Goal: Transaction & Acquisition: Download file/media

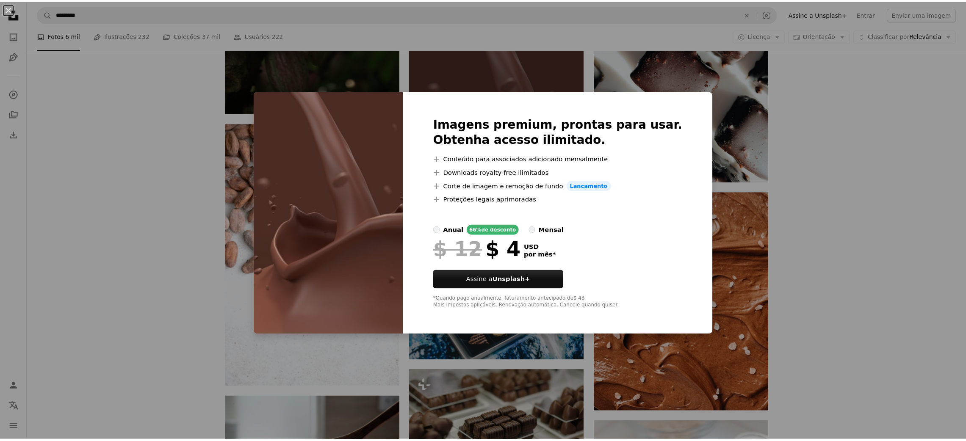
scroll to position [3175, 0]
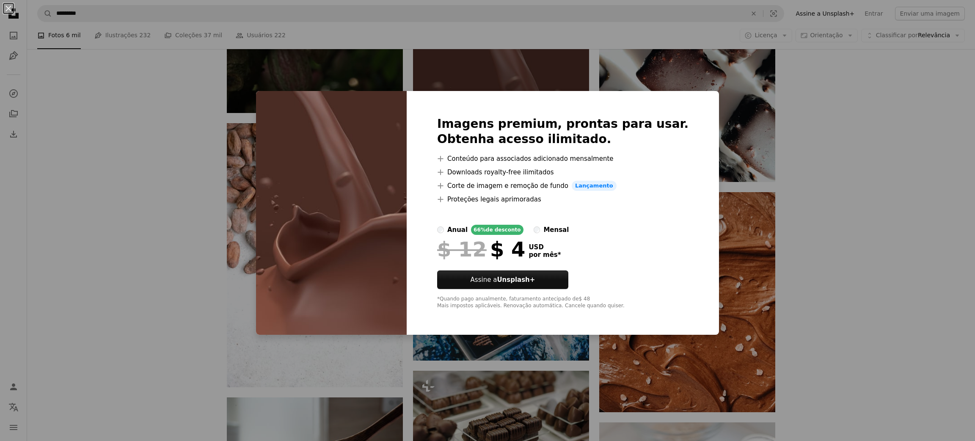
click at [845, 140] on div "An X shape Imagens premium, prontas para usar. Obtenha acesso ilimitado. A plus…" at bounding box center [487, 220] width 975 height 441
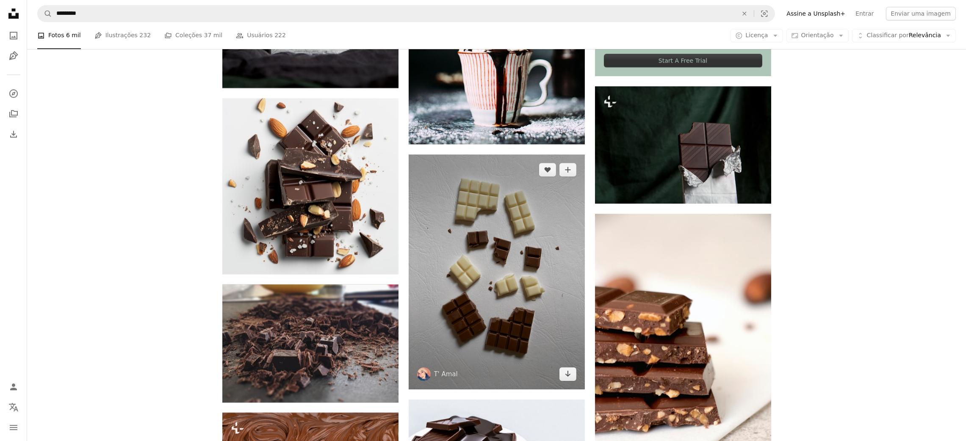
scroll to position [4234, 0]
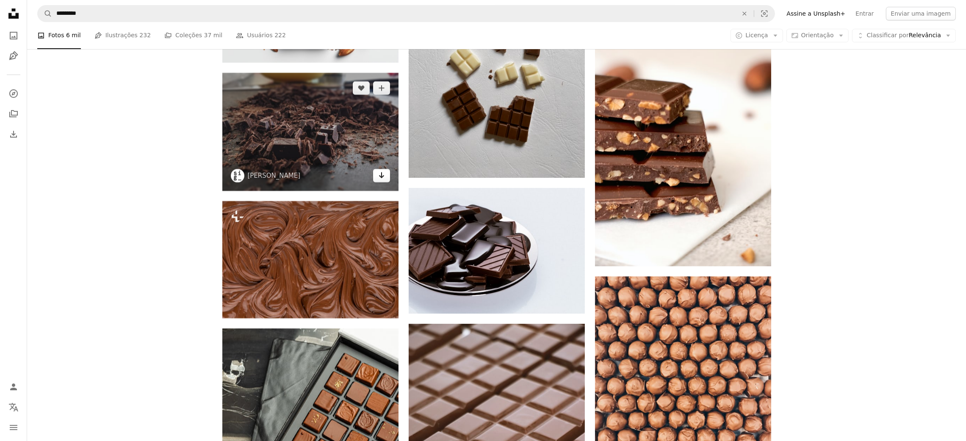
click at [385, 174] on link "Arrow pointing down" at bounding box center [381, 176] width 17 height 14
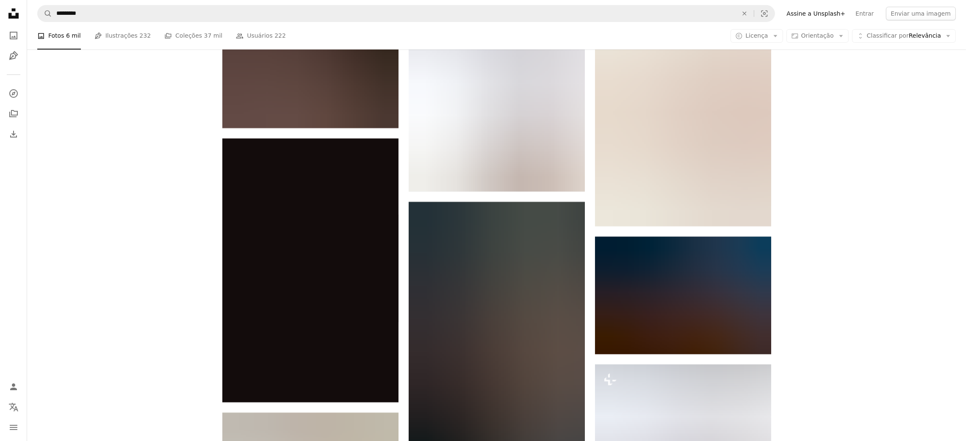
scroll to position [5080, 0]
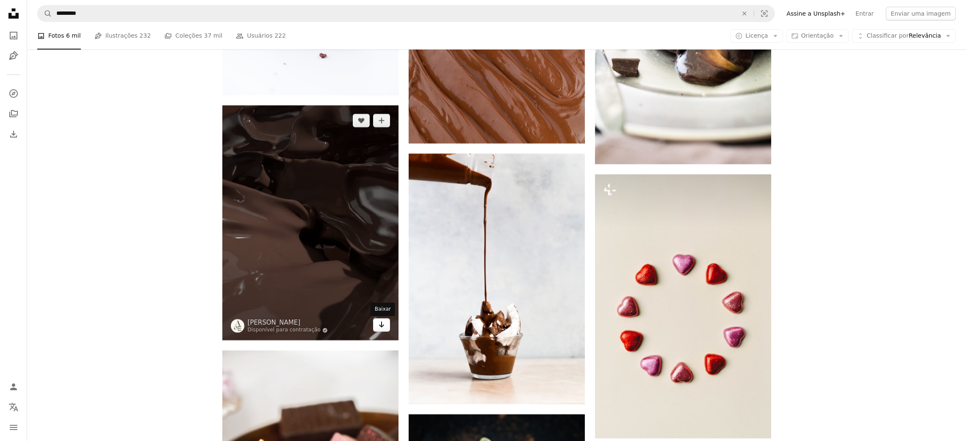
click at [382, 321] on icon "Arrow pointing down" at bounding box center [381, 325] width 7 height 10
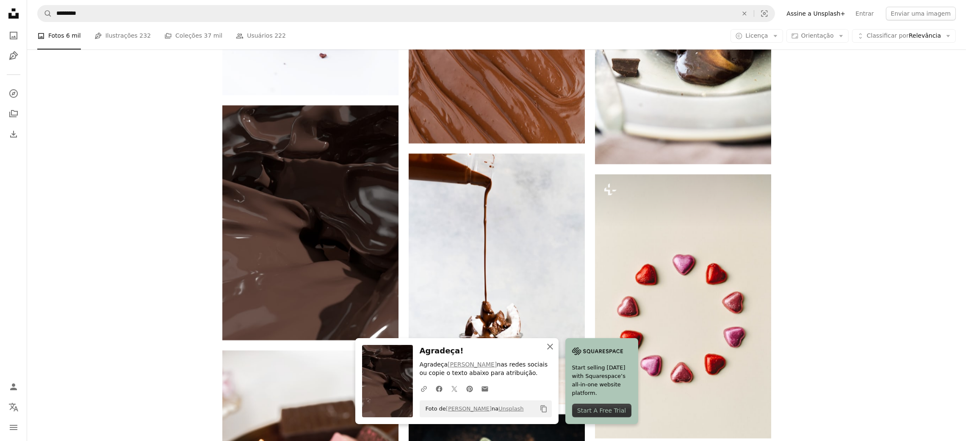
click at [546, 347] on icon "An X shape" at bounding box center [550, 347] width 10 height 10
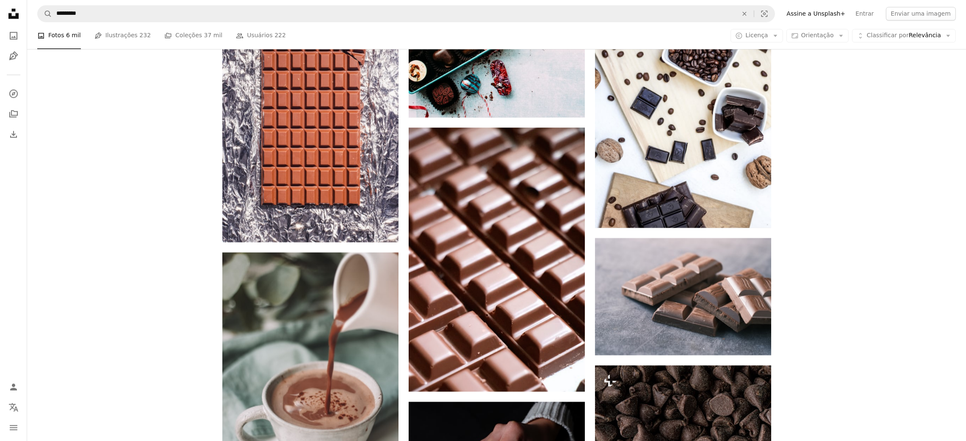
scroll to position [0, 0]
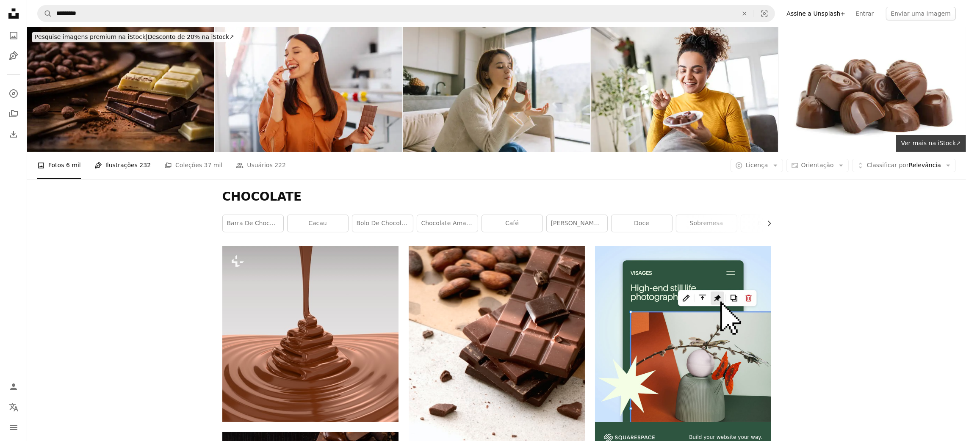
click at [118, 159] on link "Pen Tool Ilustrações 232" at bounding box center [122, 165] width 56 height 27
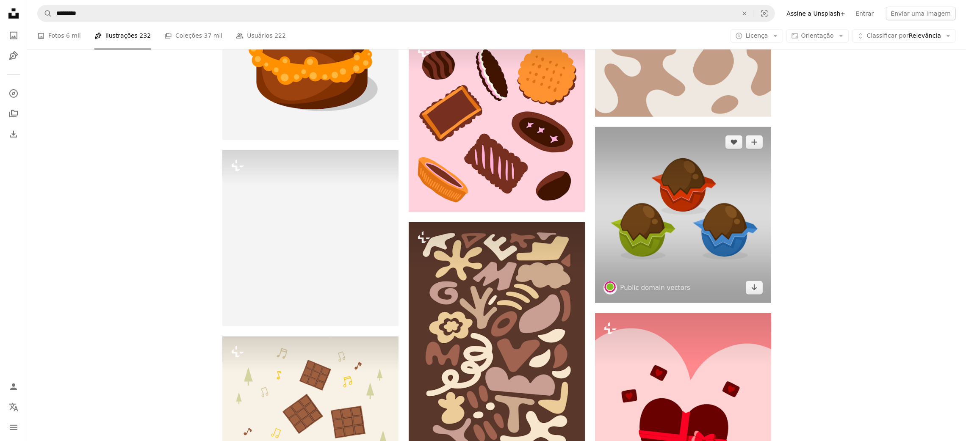
scroll to position [1482, 0]
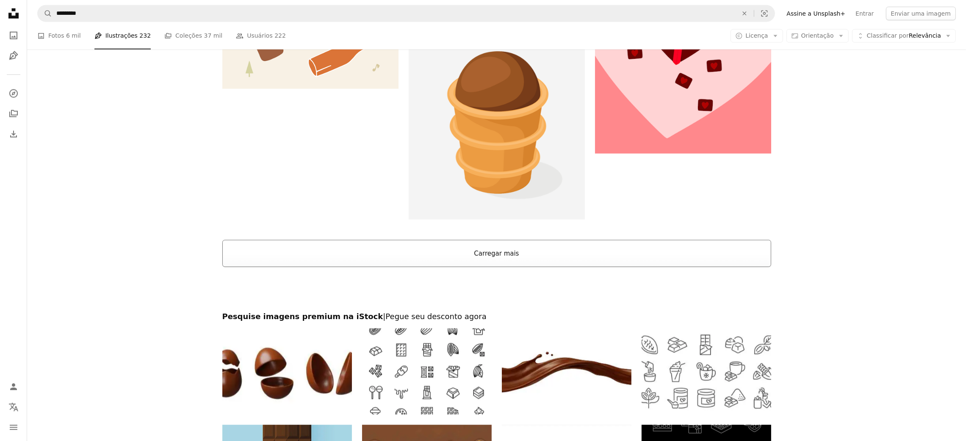
click at [533, 259] on button "Carregar mais" at bounding box center [496, 253] width 549 height 27
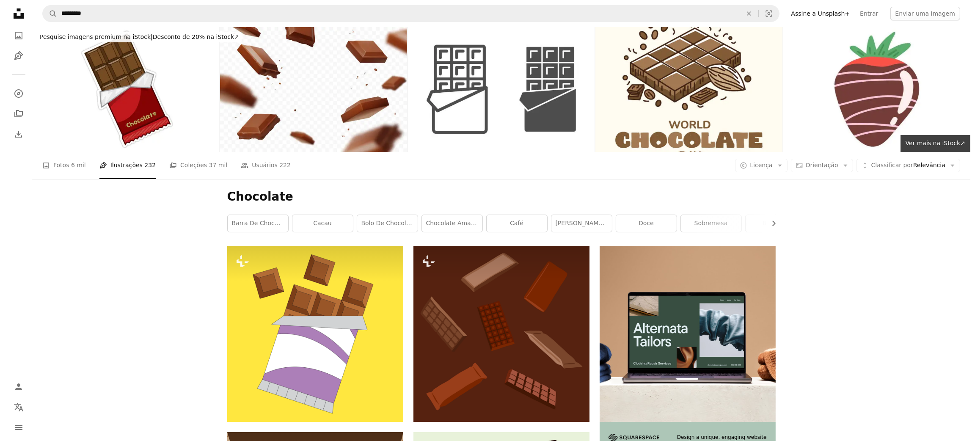
scroll to position [212, 0]
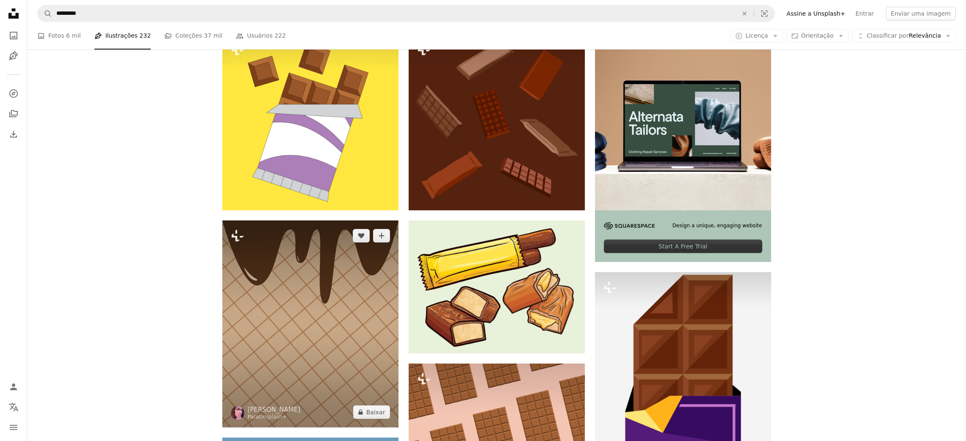
click at [327, 307] on img at bounding box center [310, 324] width 176 height 207
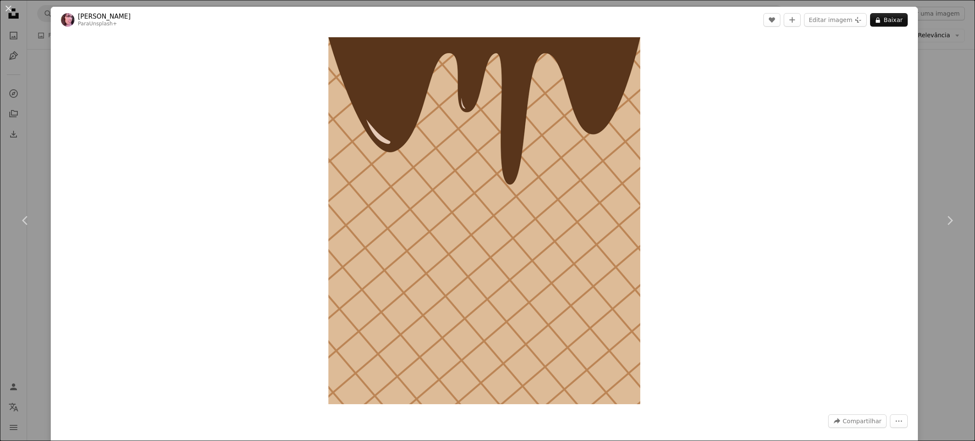
drag, startPoint x: 694, startPoint y: 207, endPoint x: 798, endPoint y: 215, distance: 104.5
click at [846, 206] on div "Zoom in" at bounding box center [485, 221] width 868 height 376
click at [950, 169] on div "An X shape Chevron left Chevron right [PERSON_NAME] Para Unsplash+ A heart A pl…" at bounding box center [487, 220] width 975 height 441
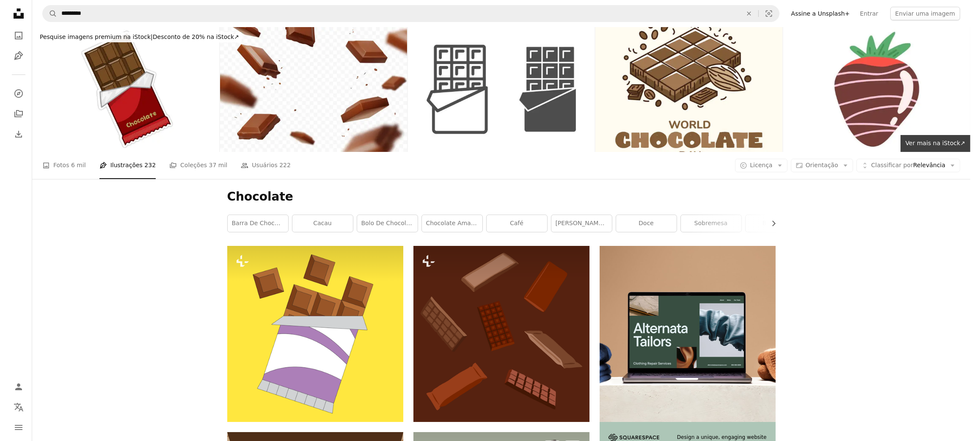
scroll to position [212, 0]
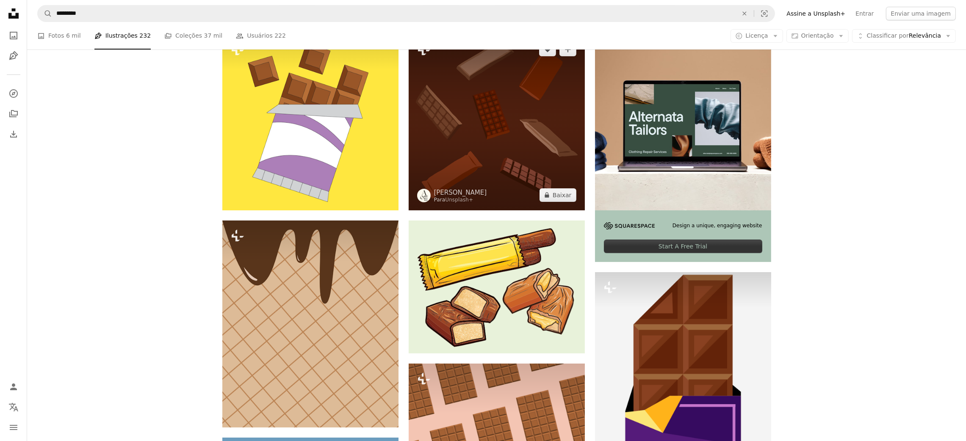
click at [500, 149] on img at bounding box center [497, 122] width 176 height 176
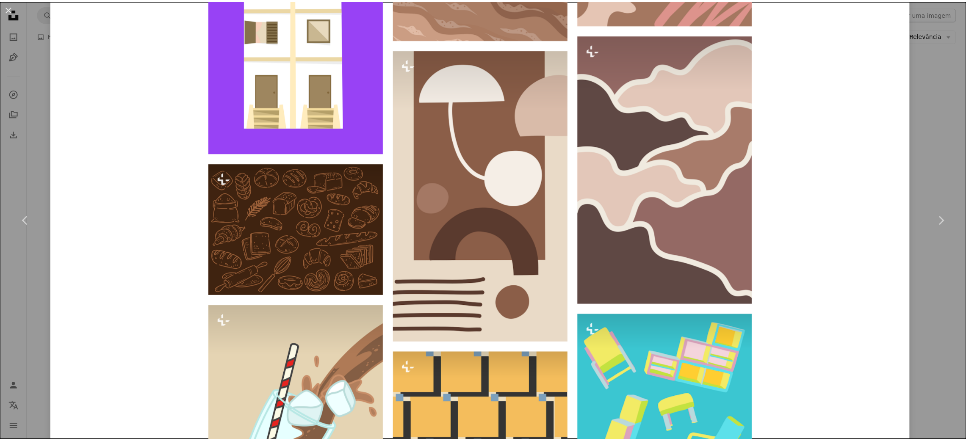
scroll to position [346, 0]
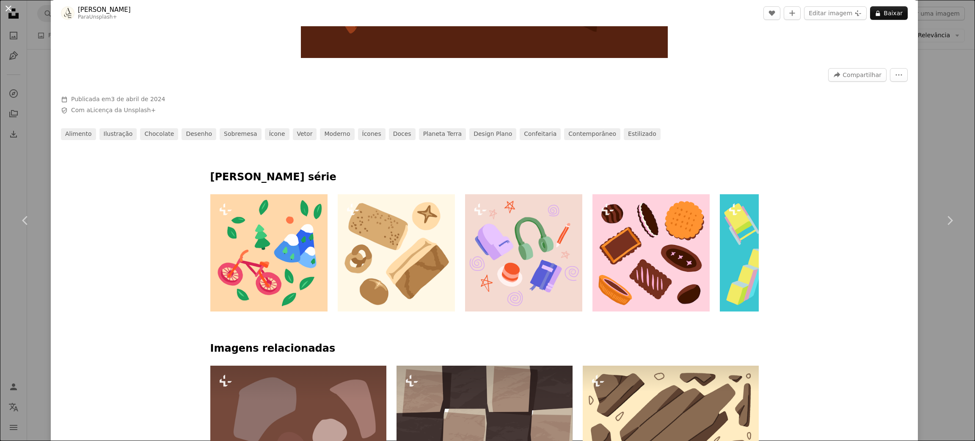
click at [6, 8] on button "An X shape" at bounding box center [8, 8] width 10 height 10
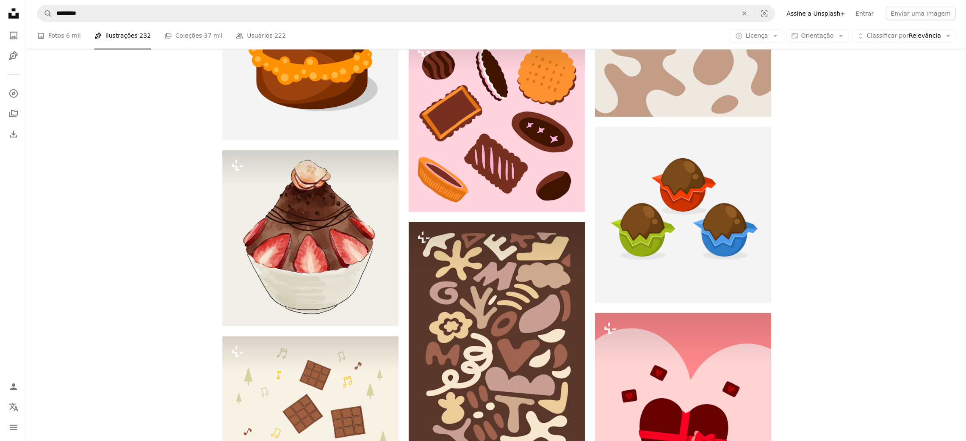
scroll to position [212, 0]
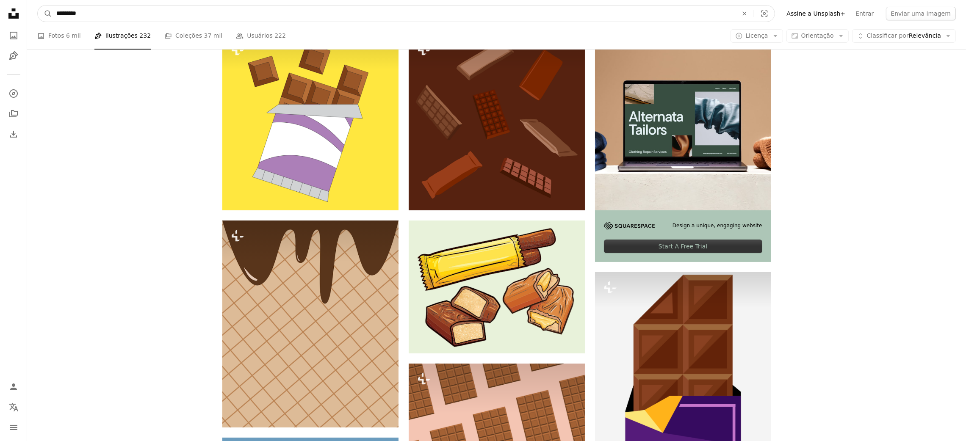
click at [496, 15] on input "*********" at bounding box center [393, 14] width 683 height 16
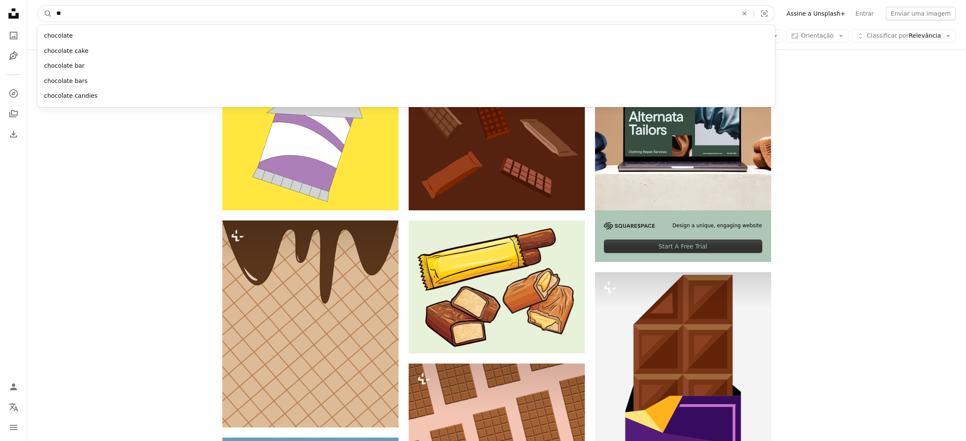
type input "*"
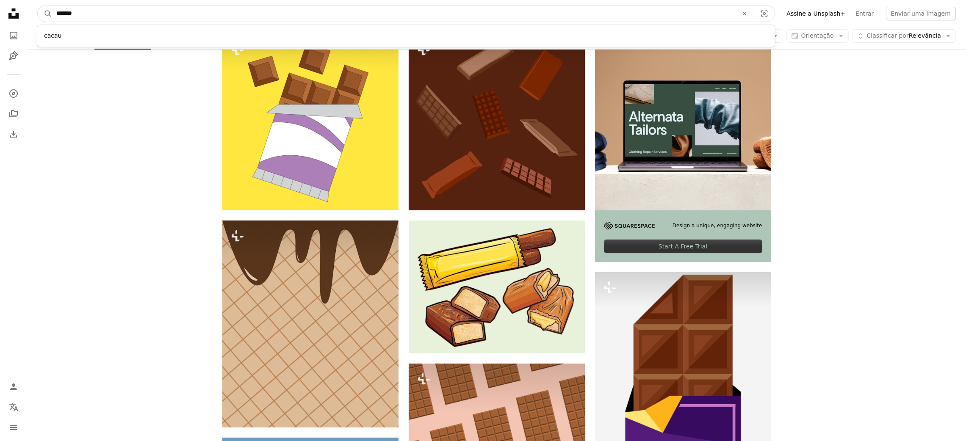
type input "*******"
click at [38, 6] on button "A magnifying glass" at bounding box center [45, 14] width 14 height 16
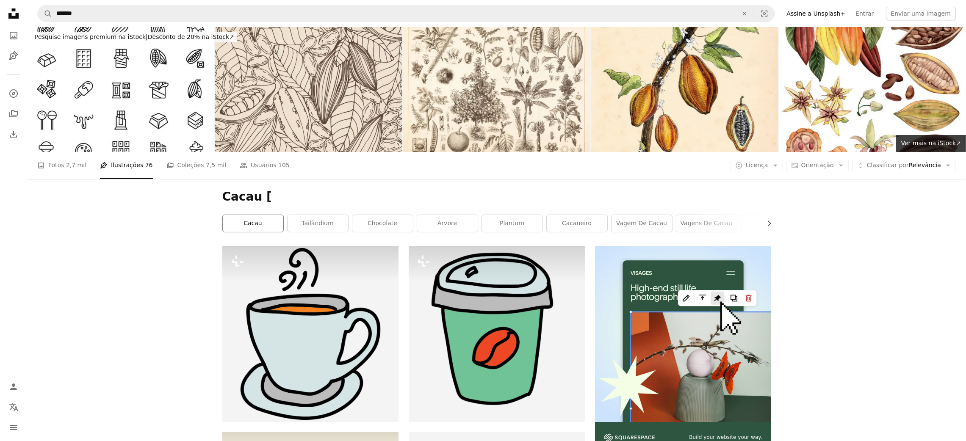
click at [246, 225] on link "cacau" at bounding box center [253, 223] width 61 height 17
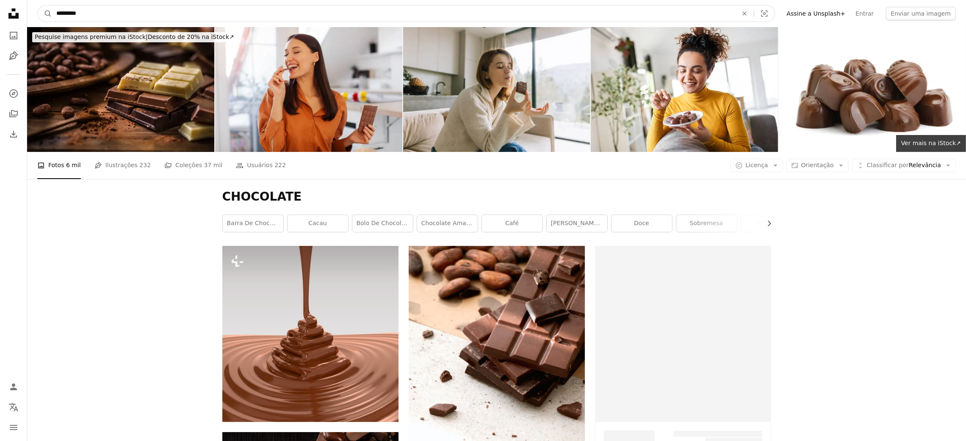
click at [234, 15] on input "*********" at bounding box center [393, 14] width 683 height 16
drag, startPoint x: 233, startPoint y: 14, endPoint x: 62, endPoint y: -3, distance: 171.9
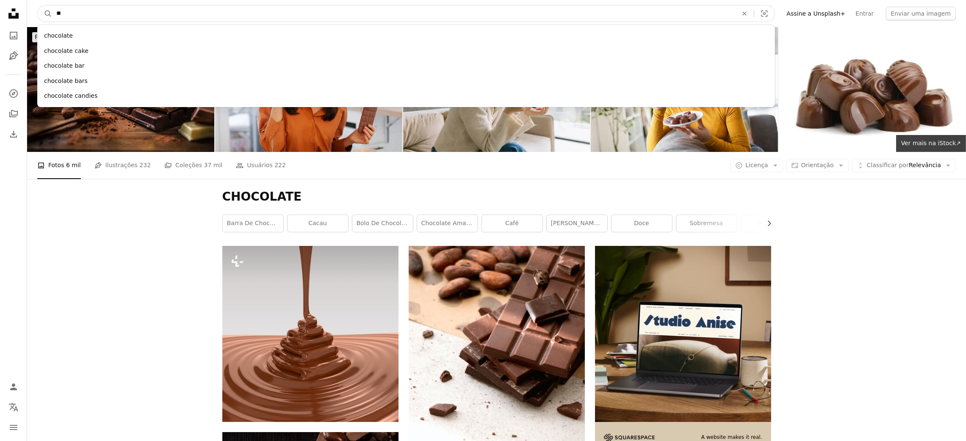
type input "*"
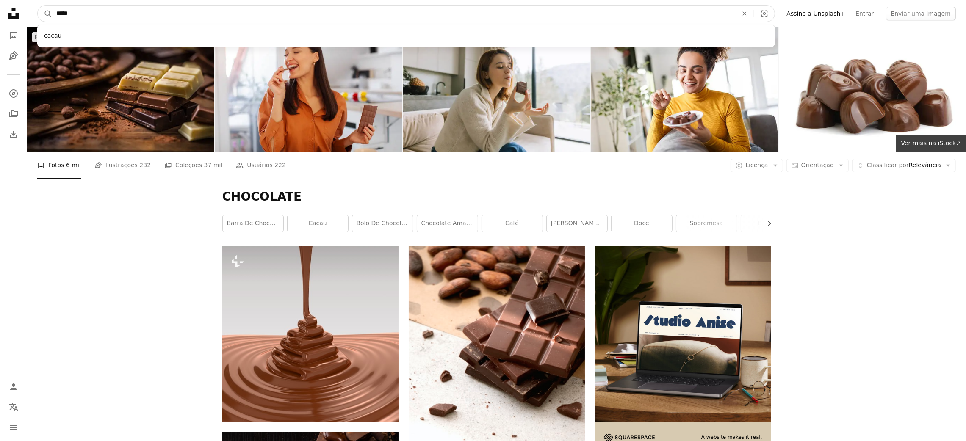
type input "*****"
click at [38, 6] on button "A magnifying glass" at bounding box center [45, 14] width 14 height 16
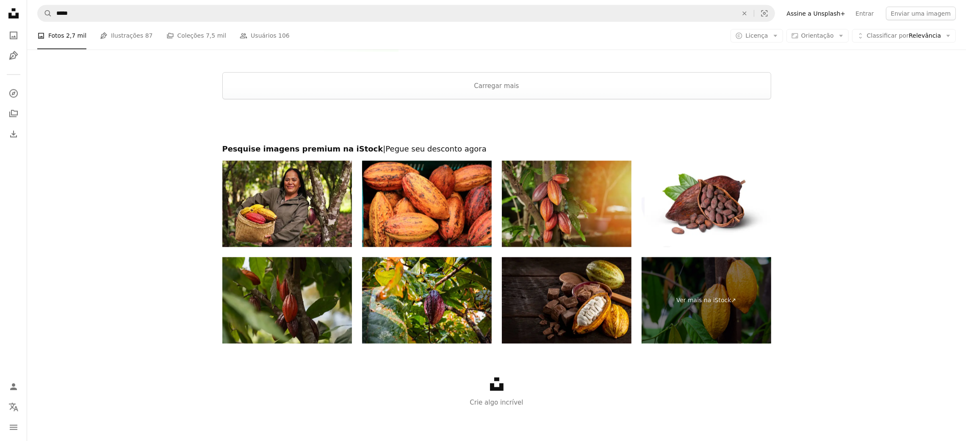
scroll to position [1598, 0]
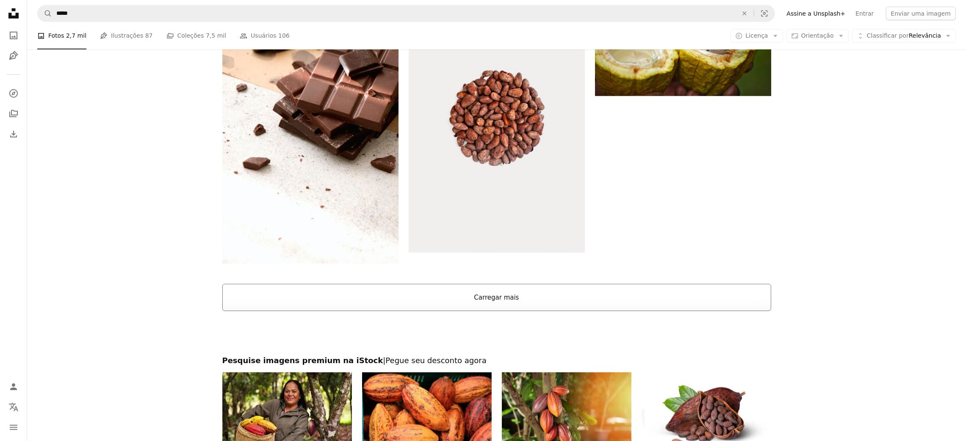
click at [492, 301] on button "Carregar mais" at bounding box center [496, 297] width 549 height 27
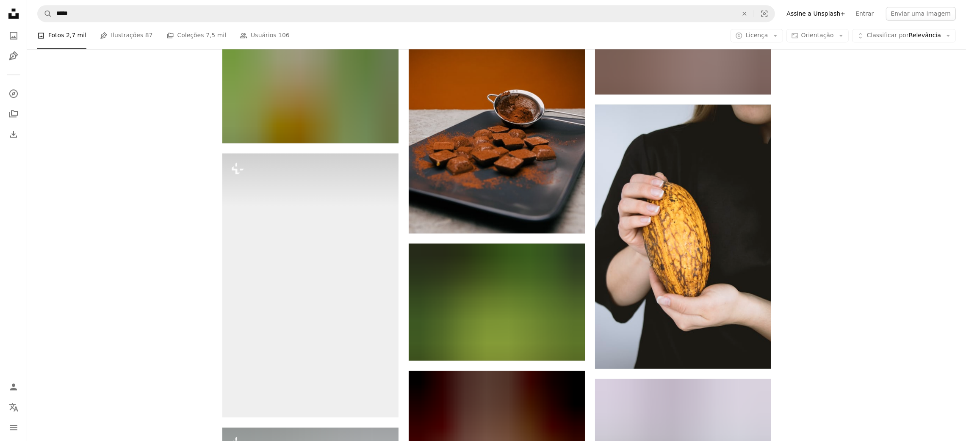
scroll to position [3292, 0]
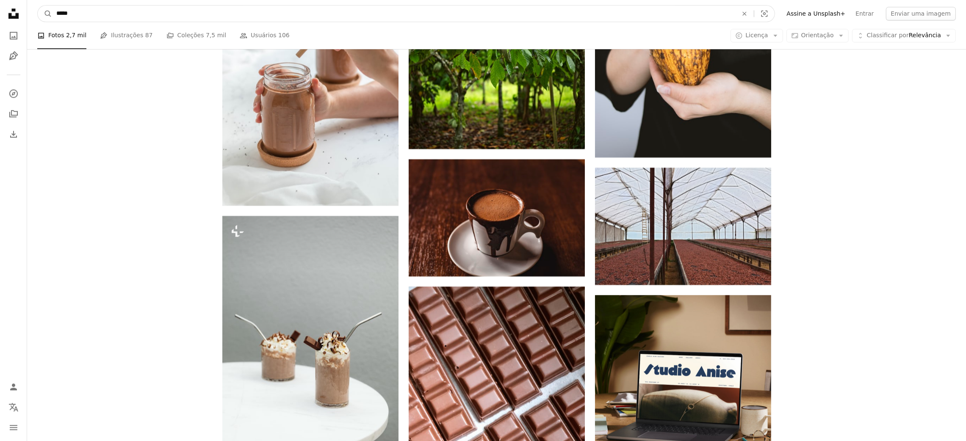
click at [411, 14] on input "*****" at bounding box center [393, 14] width 683 height 16
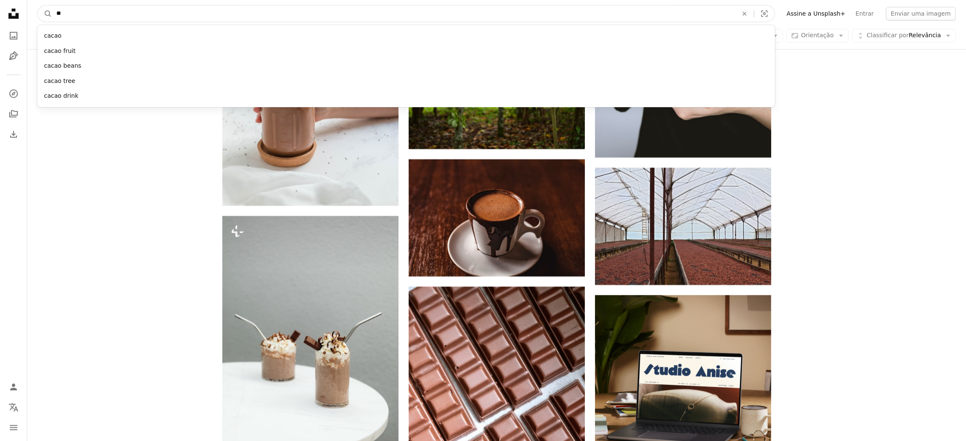
type input "*"
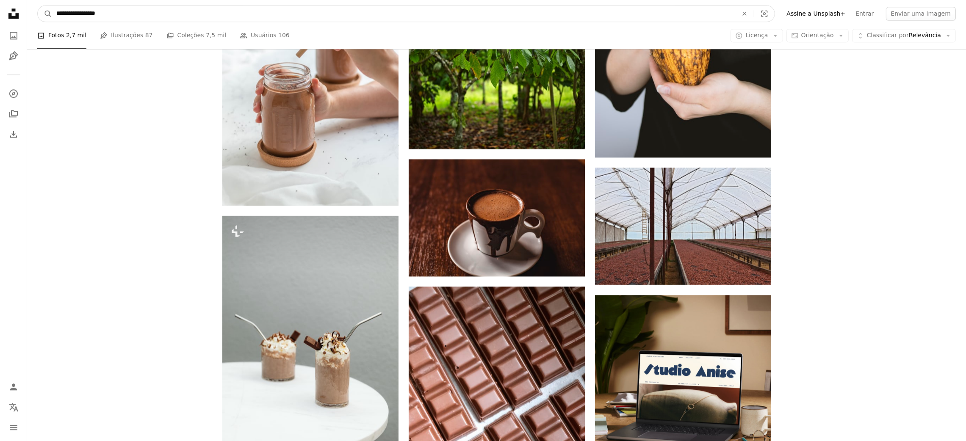
type input "**********"
click button "A magnifying glass" at bounding box center [45, 14] width 14 height 16
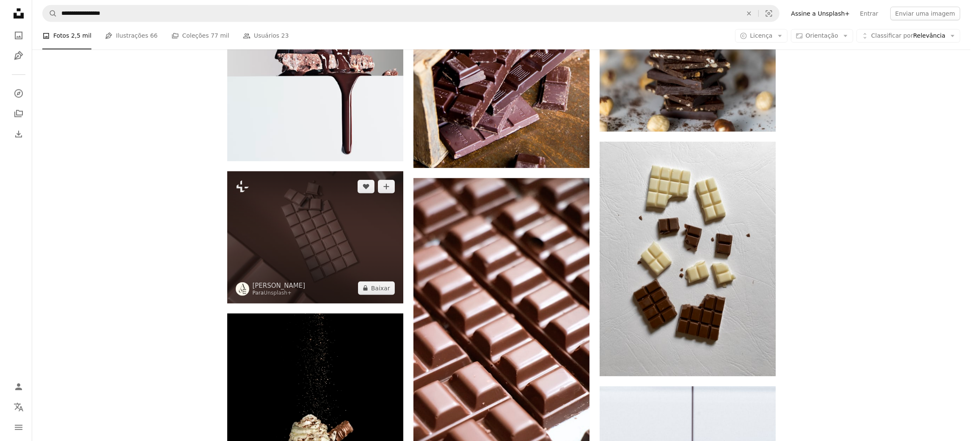
scroll to position [1482, 0]
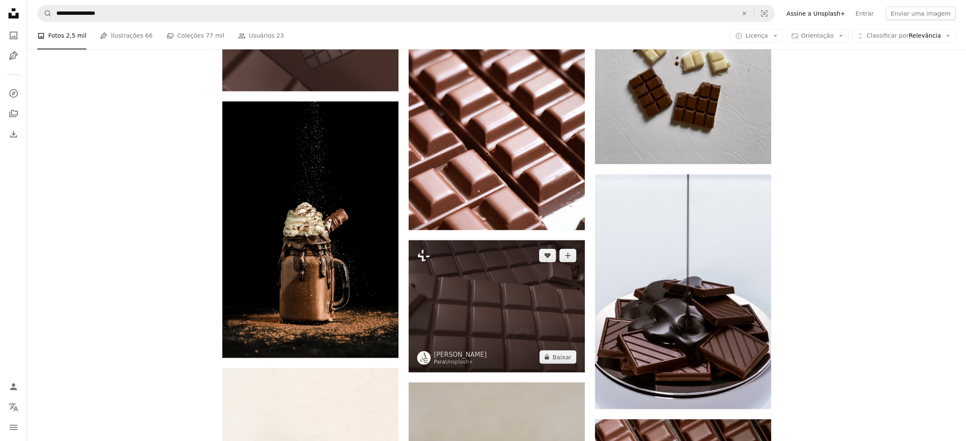
click at [481, 317] on img at bounding box center [497, 306] width 176 height 132
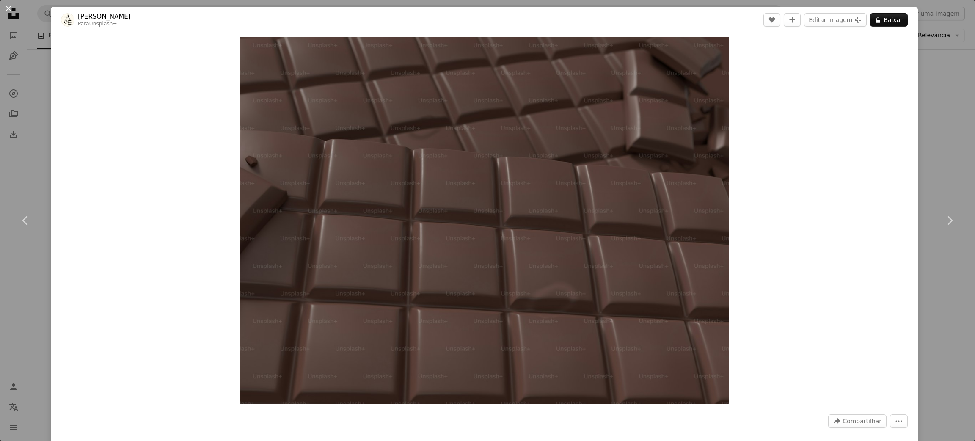
click at [10, 7] on button "An X shape" at bounding box center [8, 8] width 10 height 10
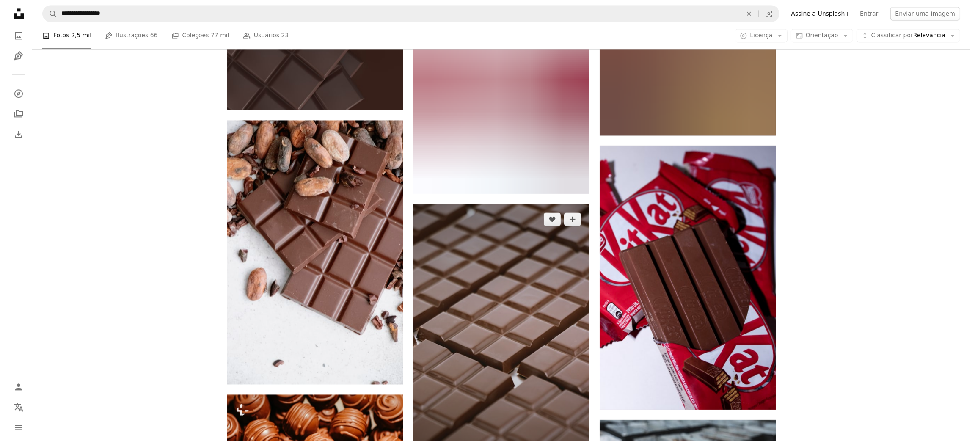
scroll to position [3175, 0]
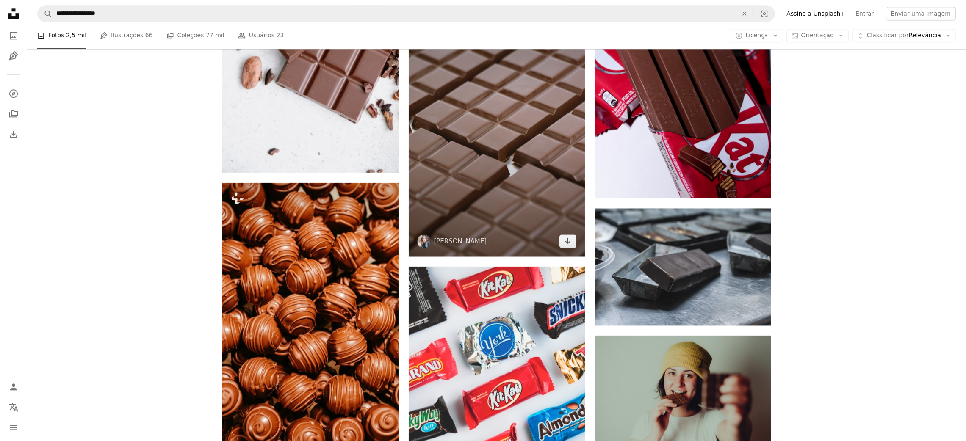
click at [510, 173] on img at bounding box center [497, 124] width 176 height 264
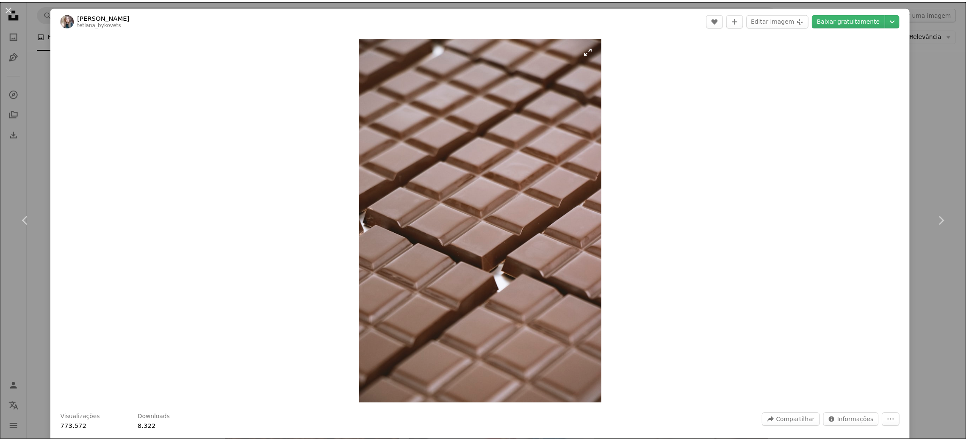
scroll to position [423, 0]
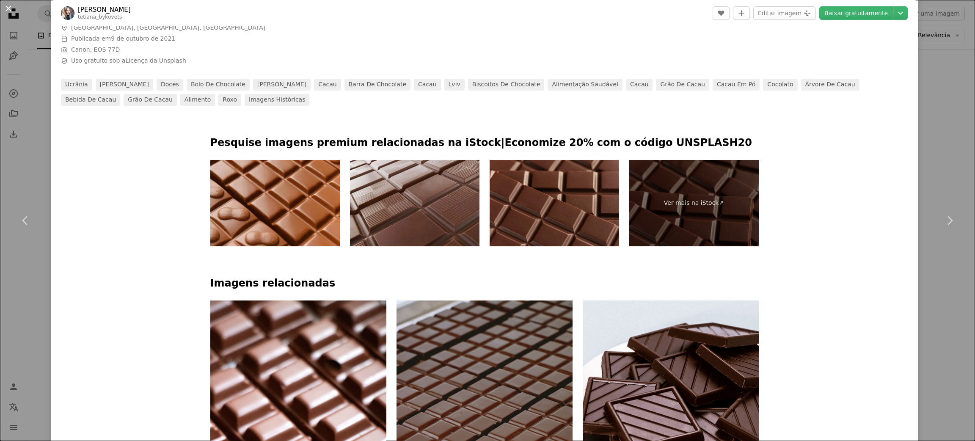
click at [13, 9] on button "An X shape" at bounding box center [8, 8] width 10 height 10
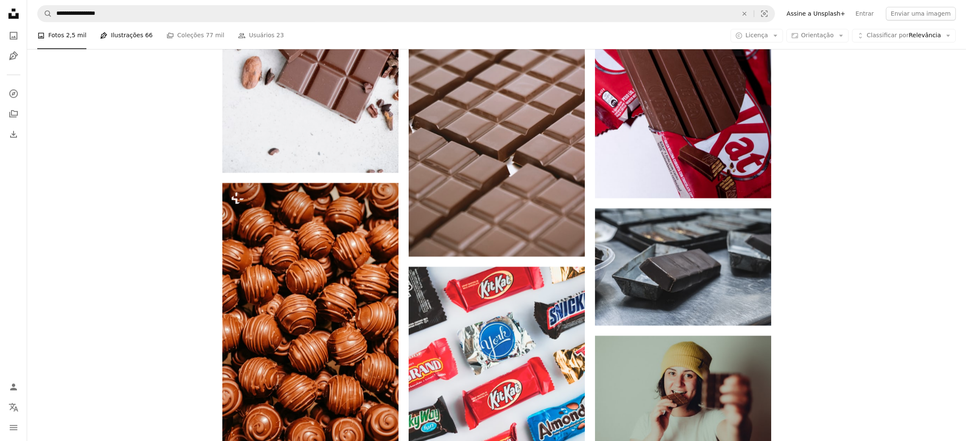
click at [127, 31] on link "Pen Tool Ilustrações 66" at bounding box center [126, 35] width 52 height 27
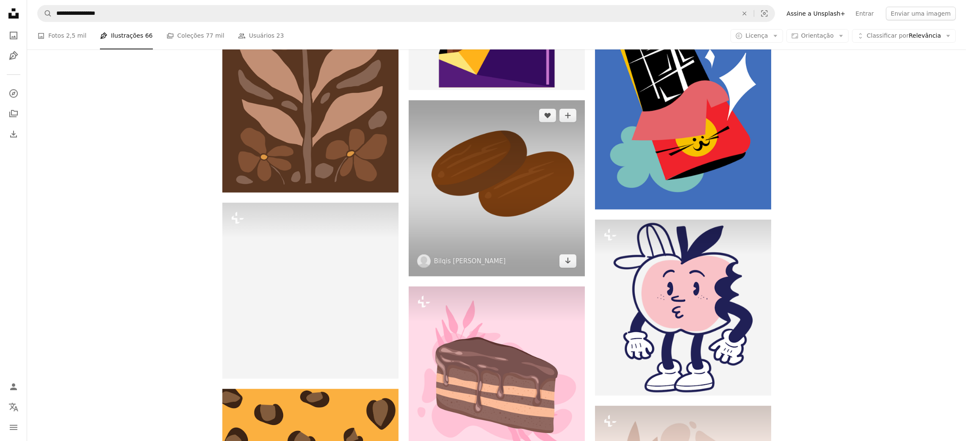
scroll to position [1270, 0]
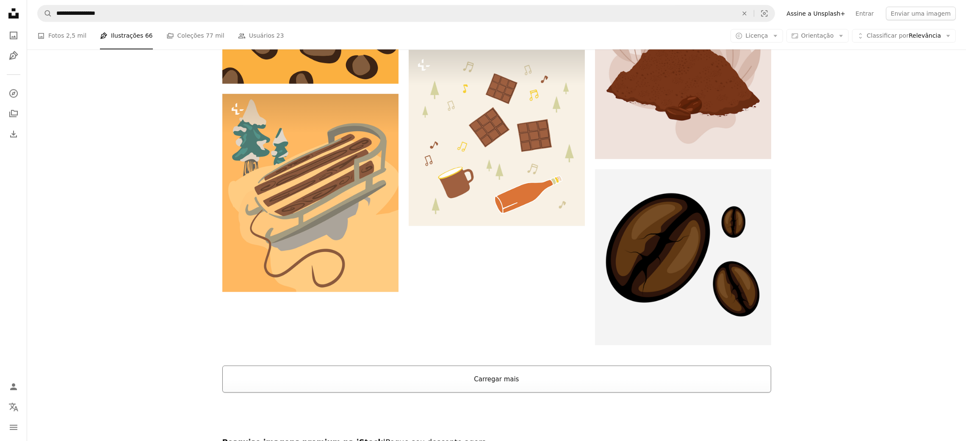
click at [464, 380] on button "Carregar mais" at bounding box center [496, 379] width 549 height 27
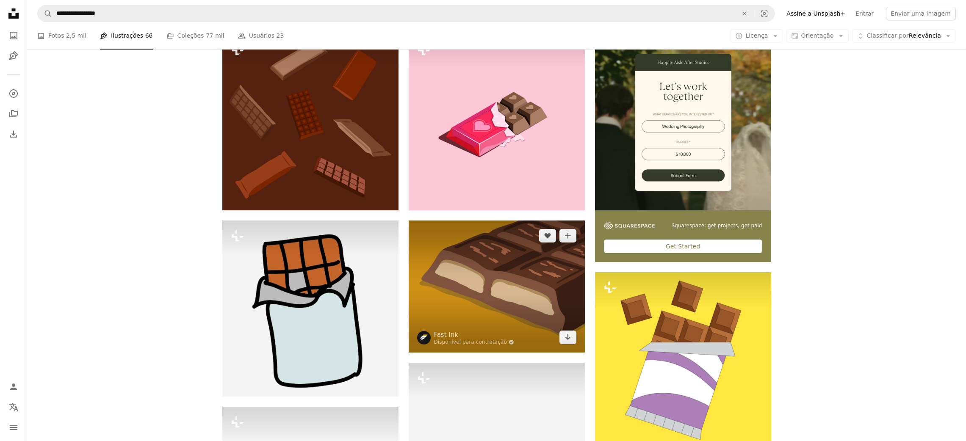
scroll to position [0, 0]
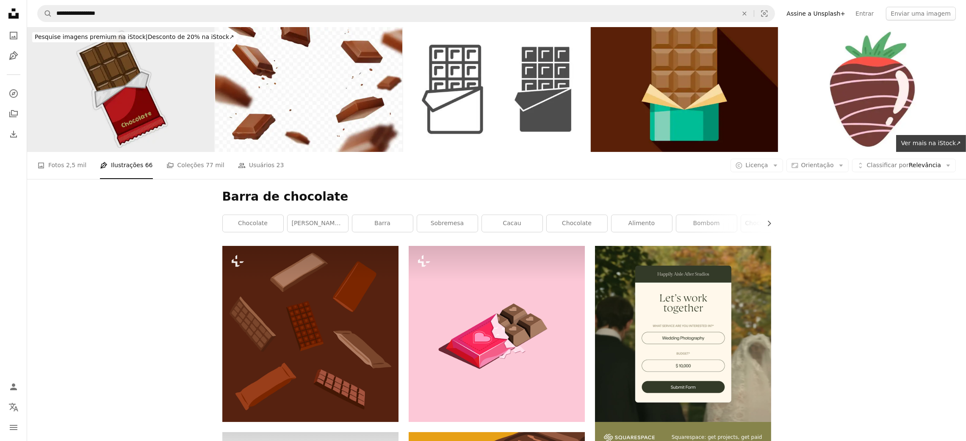
click at [135, 88] on img at bounding box center [120, 89] width 187 height 125
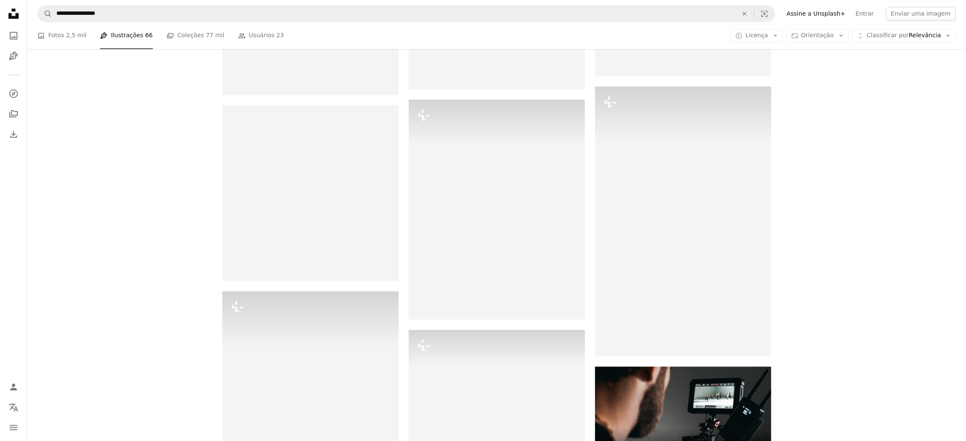
scroll to position [3387, 0]
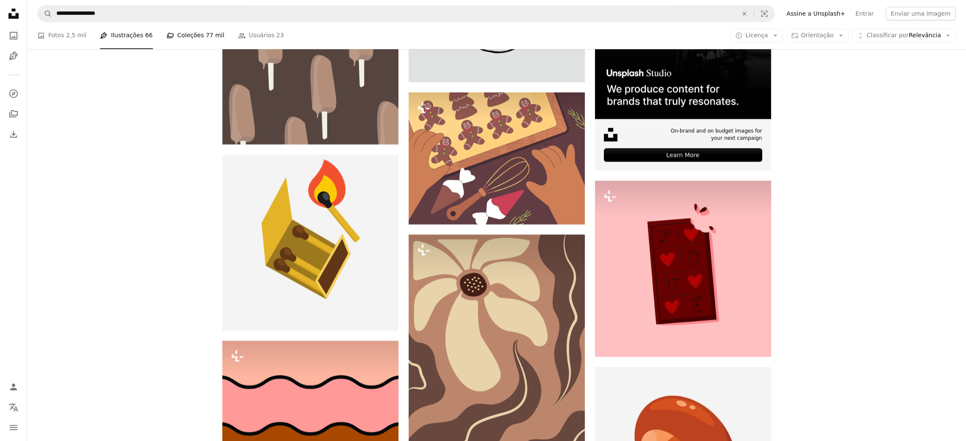
click at [174, 38] on link "A stack of folders Coleções 77 mil" at bounding box center [195, 35] width 58 height 27
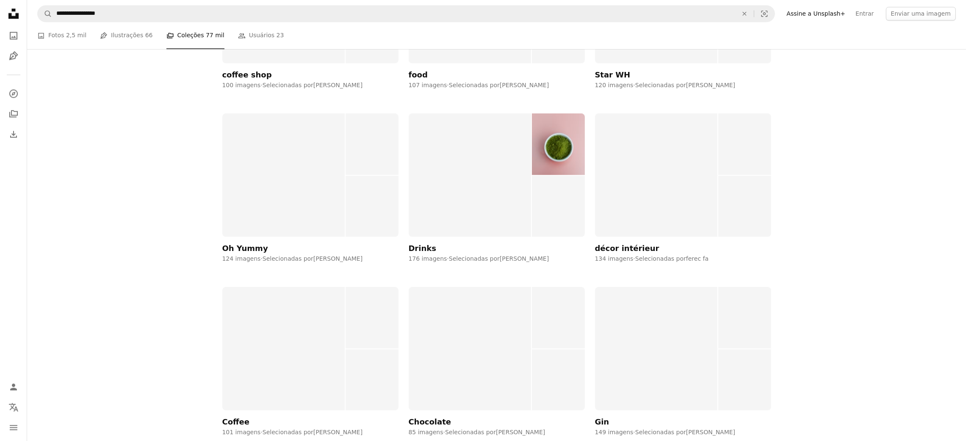
scroll to position [3123, 0]
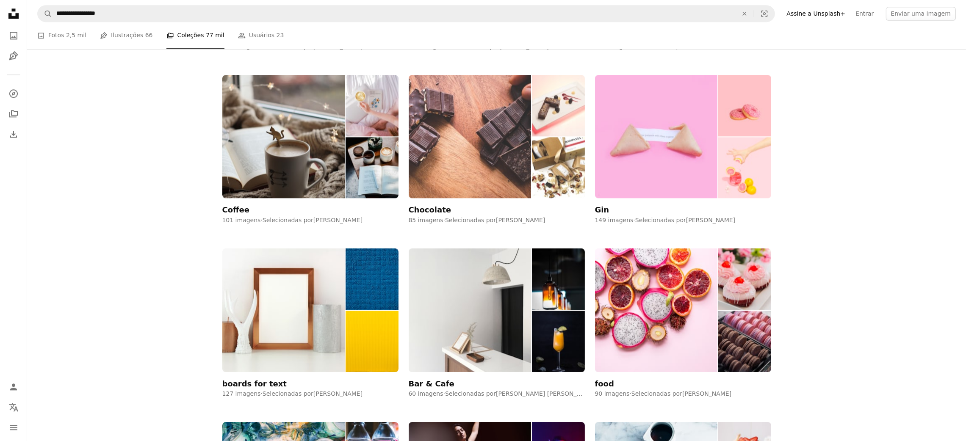
click at [482, 137] on img at bounding box center [470, 136] width 123 height 123
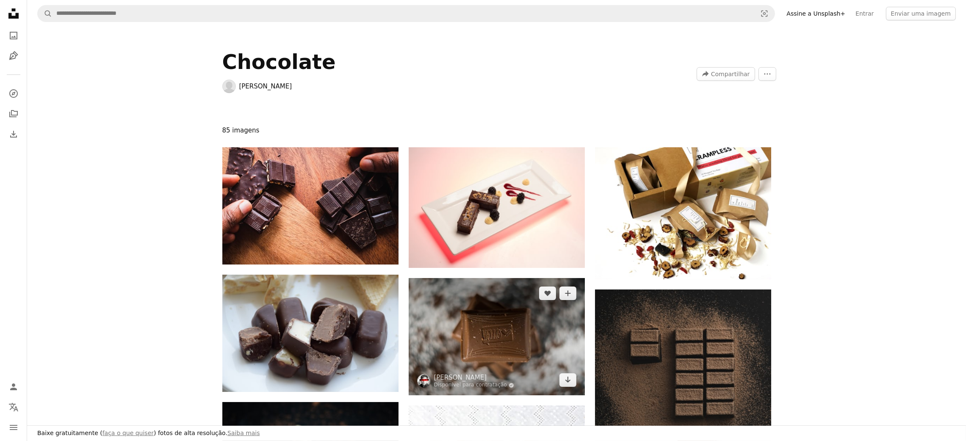
click at [517, 345] on img at bounding box center [497, 336] width 176 height 117
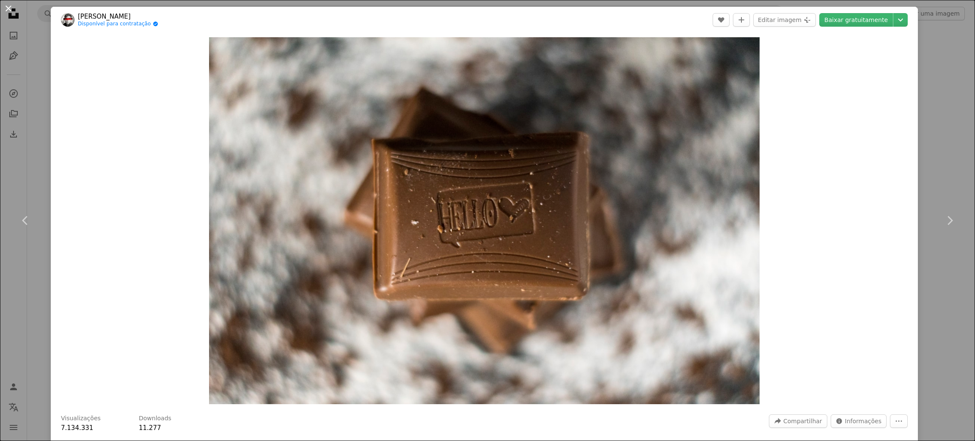
click at [8, 5] on button "An X shape" at bounding box center [8, 8] width 10 height 10
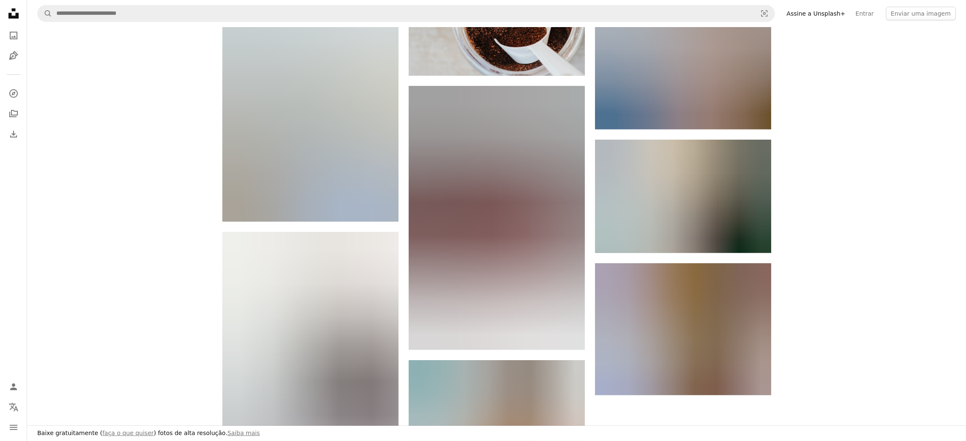
scroll to position [1058, 0]
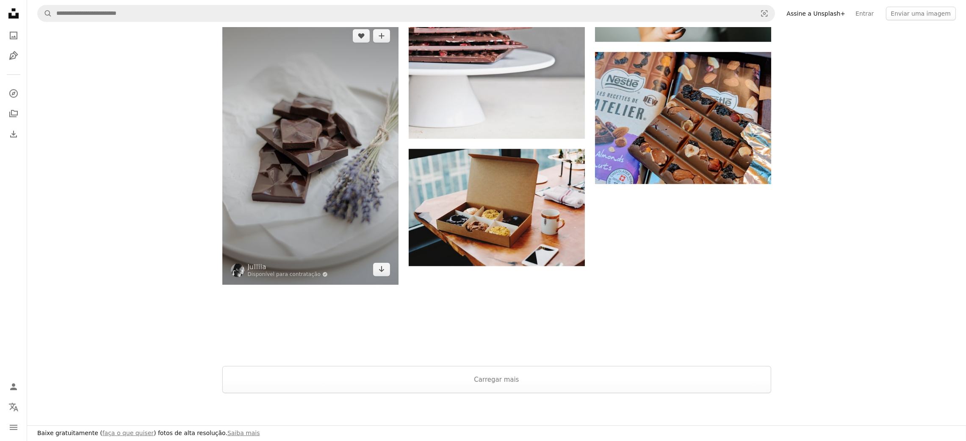
click at [297, 156] on img at bounding box center [310, 153] width 176 height 264
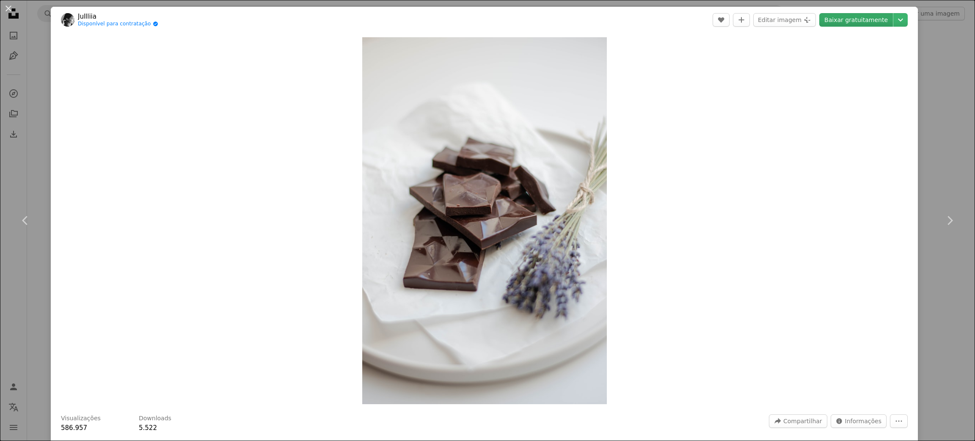
click at [829, 14] on link "Baixar gratuitamente" at bounding box center [857, 20] width 74 height 14
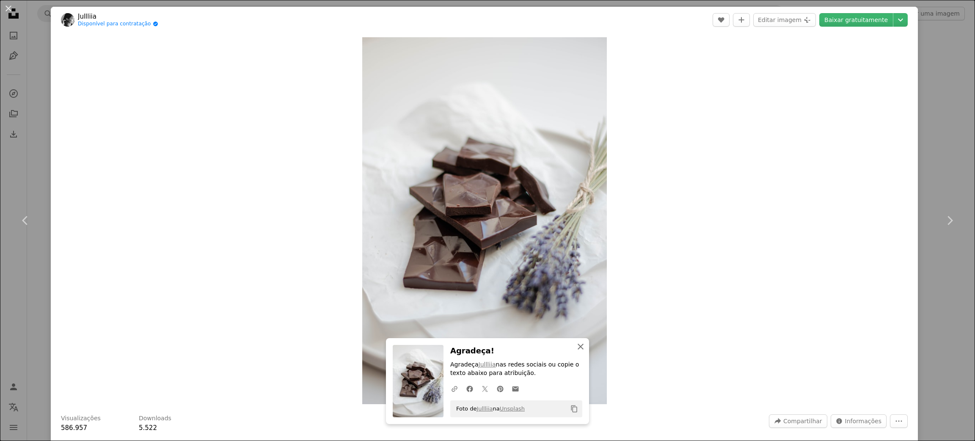
click at [576, 348] on icon "An X shape" at bounding box center [581, 347] width 10 height 10
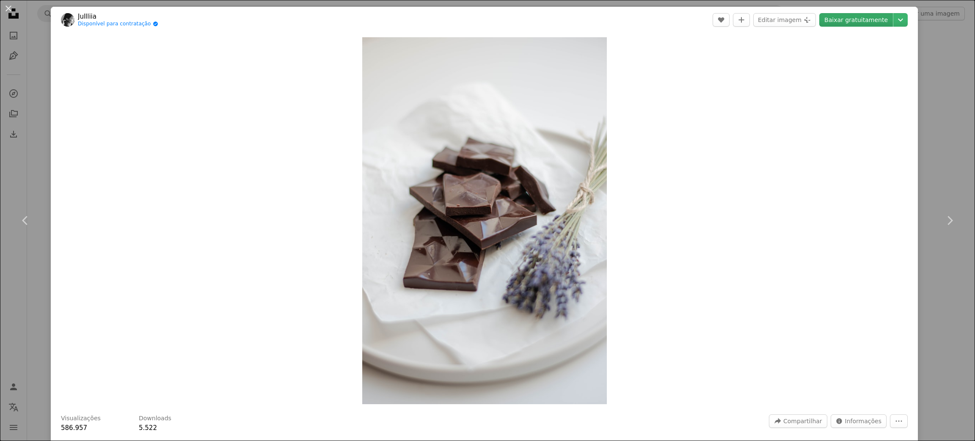
click at [845, 15] on link "Baixar gratuitamente" at bounding box center [857, 20] width 74 height 14
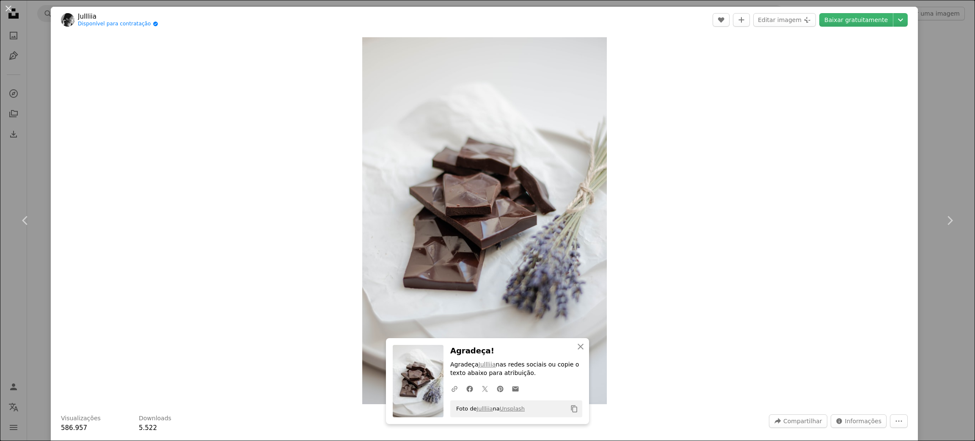
drag, startPoint x: 0, startPoint y: 266, endPoint x: 6, endPoint y: 271, distance: 6.9
click at [0, 266] on div "An X shape Chevron left Chevron right Jullliia Disponível para contratação A ch…" at bounding box center [487, 220] width 975 height 441
